Goal: Entertainment & Leisure: Consume media (video, audio)

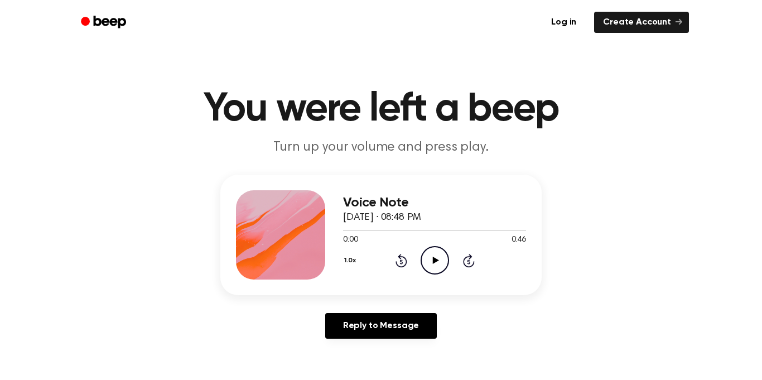
click at [444, 257] on icon "Play Audio" at bounding box center [435, 260] width 28 height 28
click at [101, 17] on icon "Beep" at bounding box center [104, 22] width 47 height 16
click at [438, 262] on icon "Play Audio" at bounding box center [435, 260] width 28 height 28
click at [431, 267] on icon "Play Audio" at bounding box center [435, 260] width 28 height 28
click at [428, 265] on icon "Play Audio" at bounding box center [435, 260] width 28 height 28
